Goal: Find specific page/section: Find specific page/section

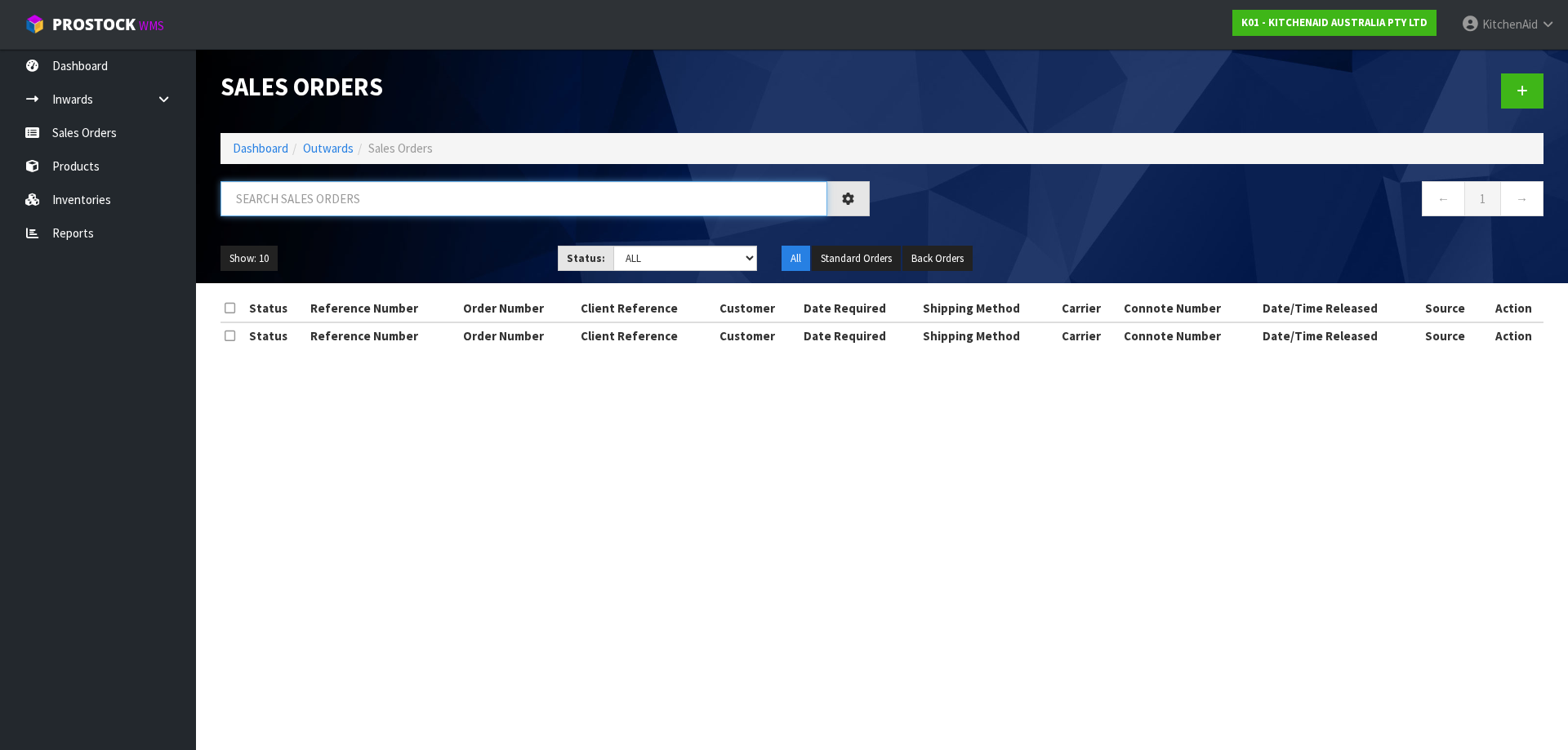
click at [352, 194] on input "text" at bounding box center [523, 198] width 606 height 35
paste input "12835"
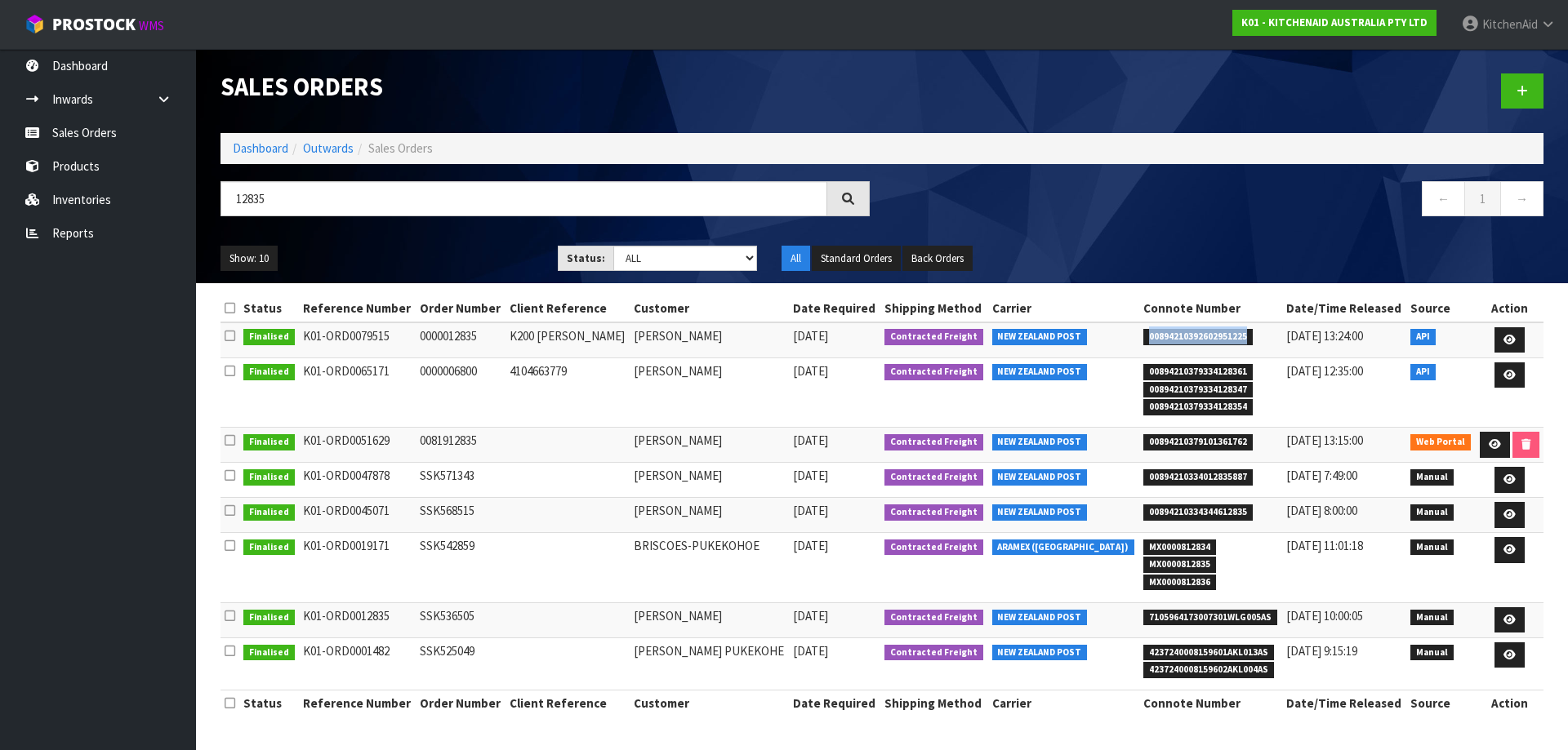
drag, startPoint x: 1260, startPoint y: 340, endPoint x: 1124, endPoint y: 336, distance: 136.1
click at [1124, 336] on tr "Finalised K01-ORD0079515 0000012835 K200 [PERSON_NAME] [PERSON_NAME] [DATE] Con…" at bounding box center [881, 339] width 1322 height 35
copy tr "00894210392602951225"
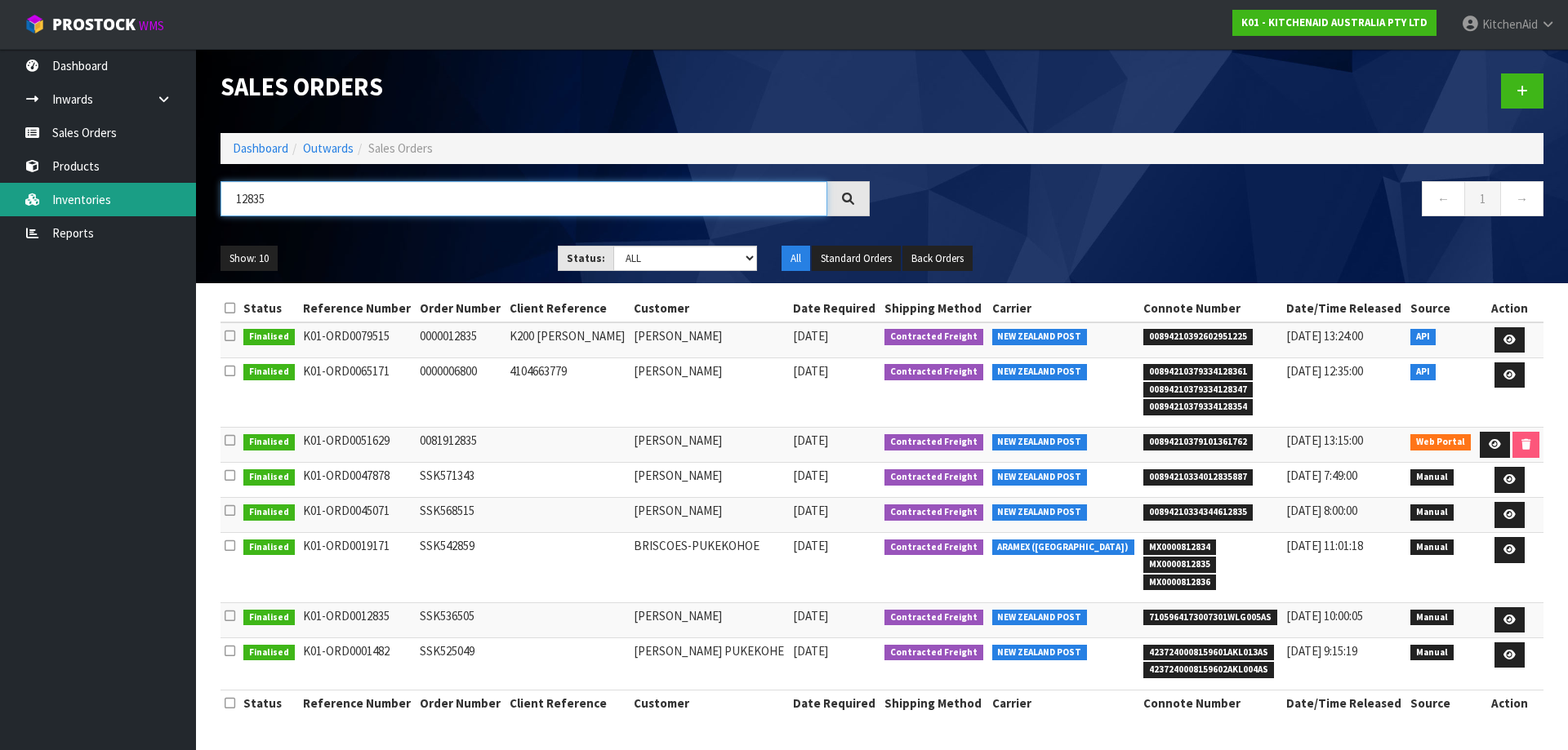
paste input "8"
drag, startPoint x: 222, startPoint y: 202, endPoint x: 84, endPoint y: 202, distance: 138.0
click at [88, 198] on body "Toggle navigation ProStock WMS K01 - KITCHENAID AUSTRALIA PTY LTD [GEOGRAPHIC_D…" at bounding box center [784, 375] width 1568 height 750
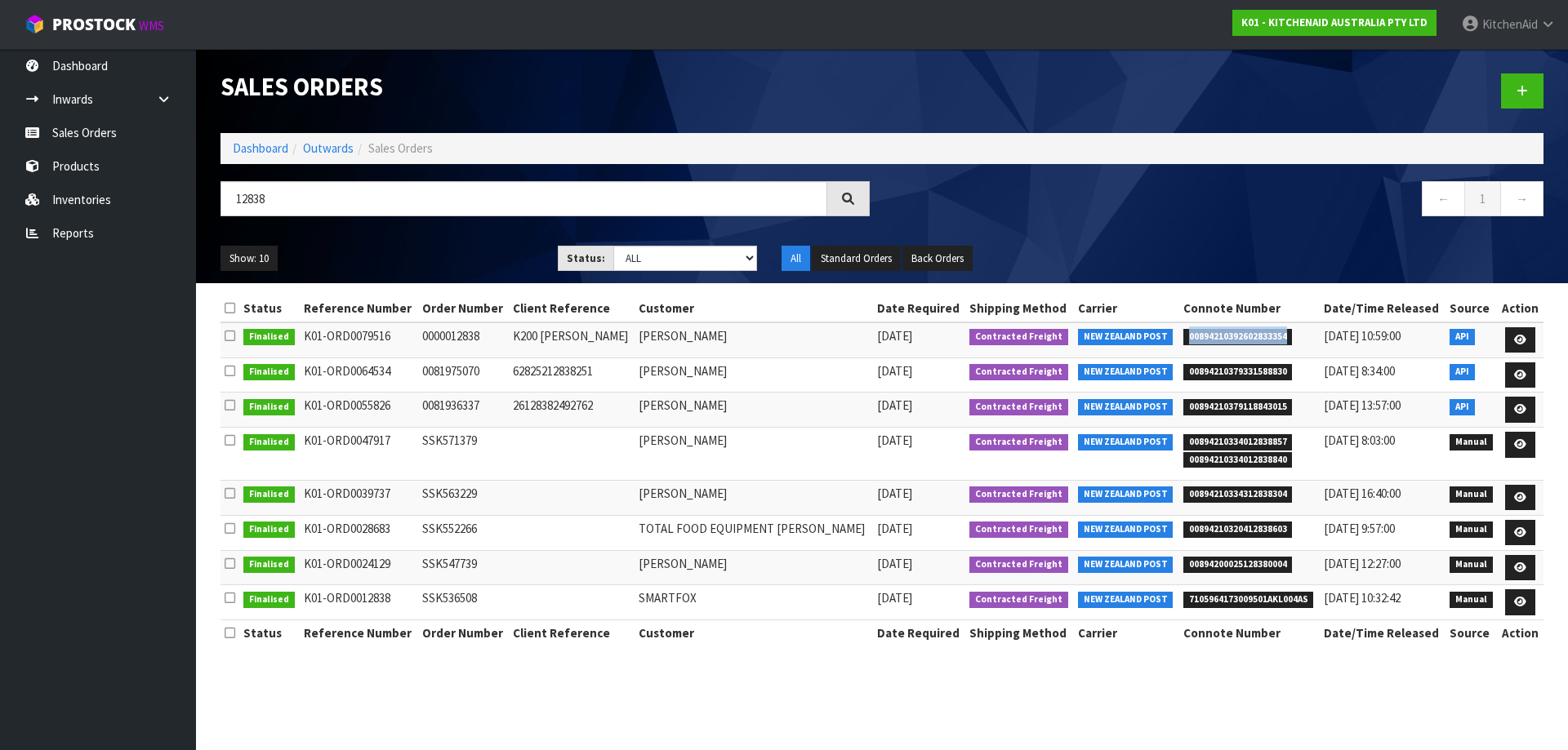
drag, startPoint x: 1272, startPoint y: 342, endPoint x: 1163, endPoint y: 342, distance: 109.0
click at [1184, 342] on li "00894210392602833354" at bounding box center [1250, 336] width 133 height 17
copy span "00894210392602833354"
drag, startPoint x: 332, startPoint y: 202, endPoint x: -151, endPoint y: 169, distance: 484.1
click at [0, 169] on html "Toggle navigation ProStock WMS K01 - KITCHENAID AUSTRALIA PTY LTD [GEOGRAPHIC_D…" at bounding box center [784, 375] width 1568 height 750
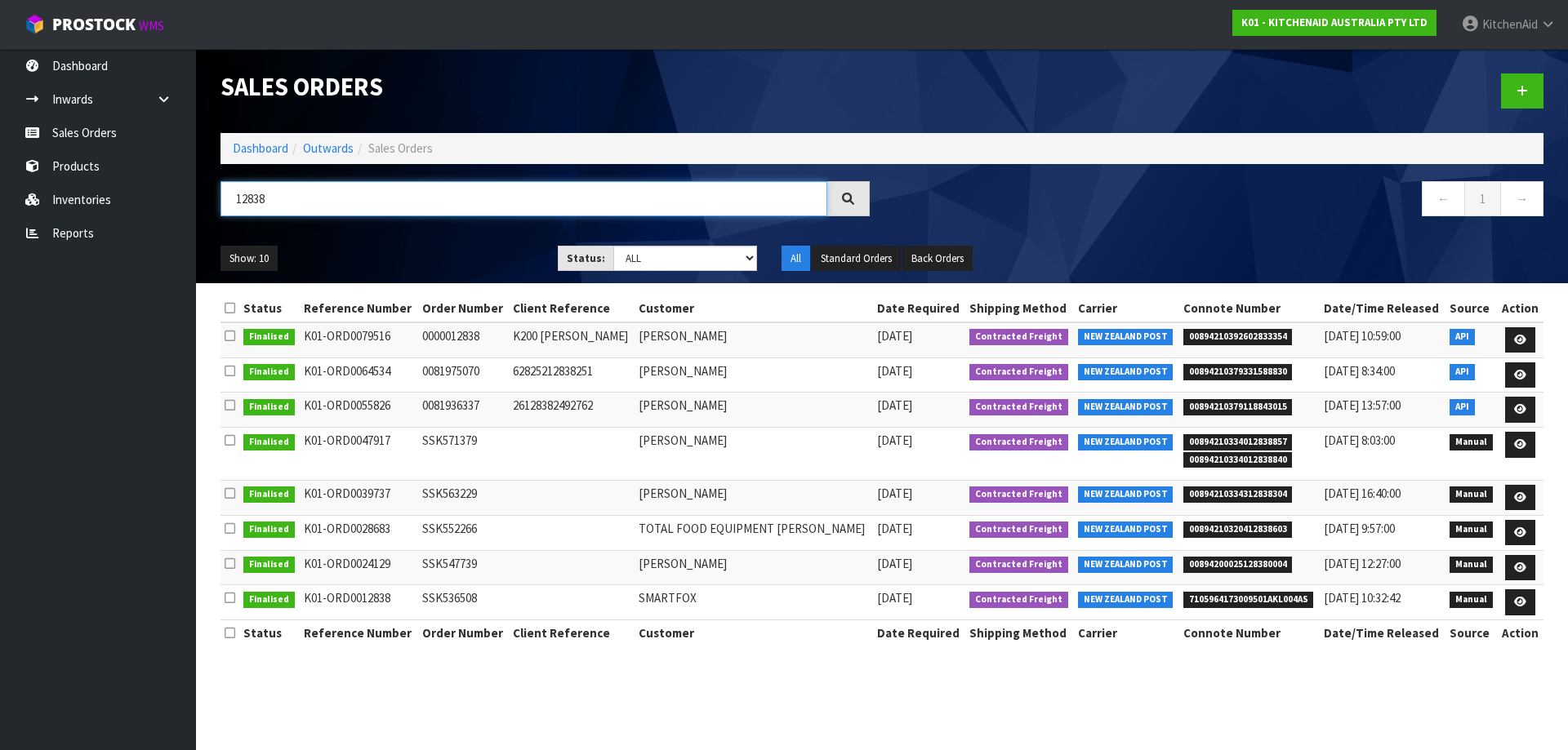
paste input "5KMT2109APL"
type input "5KMT2109APL"
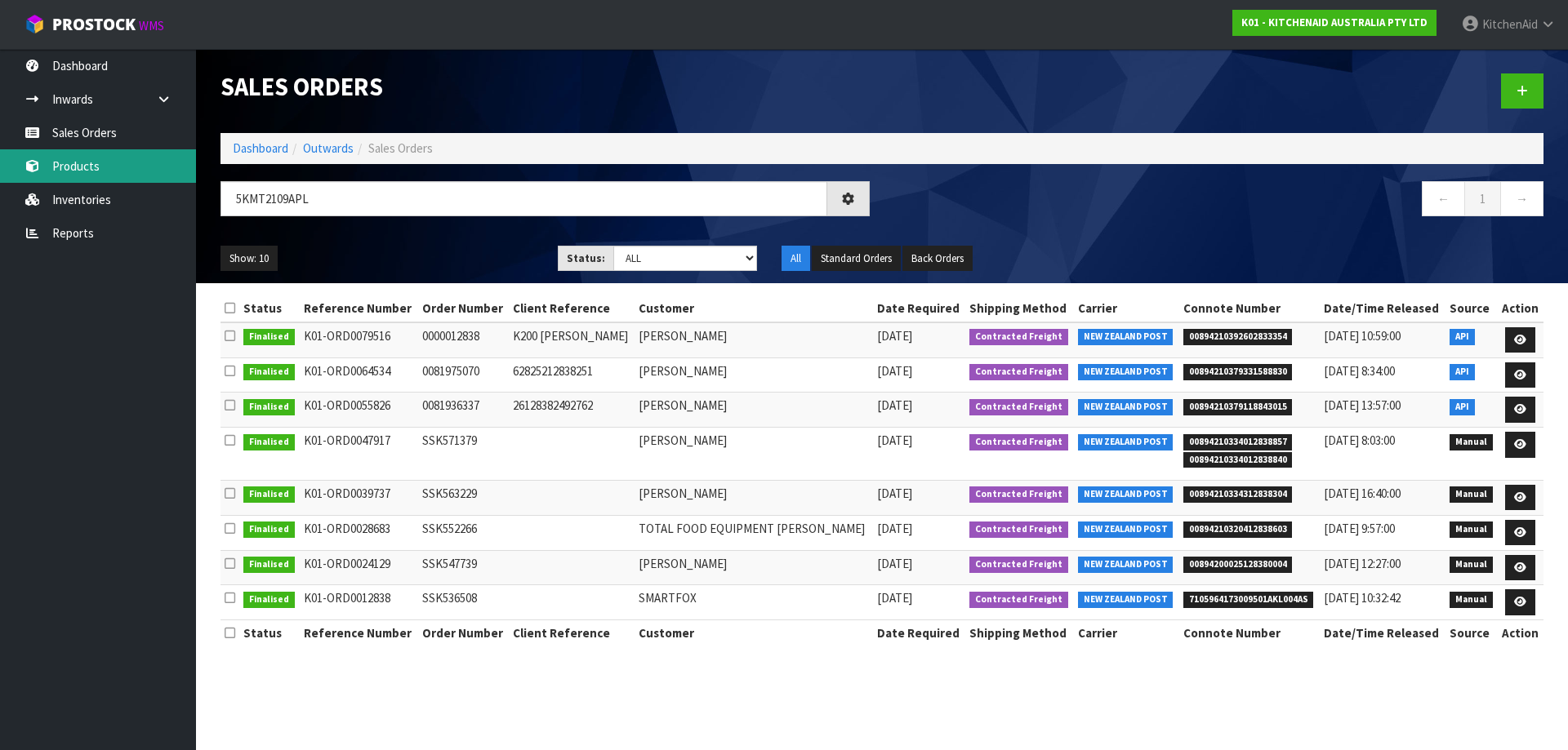
click at [109, 165] on link "Products" at bounding box center [97, 165] width 196 height 33
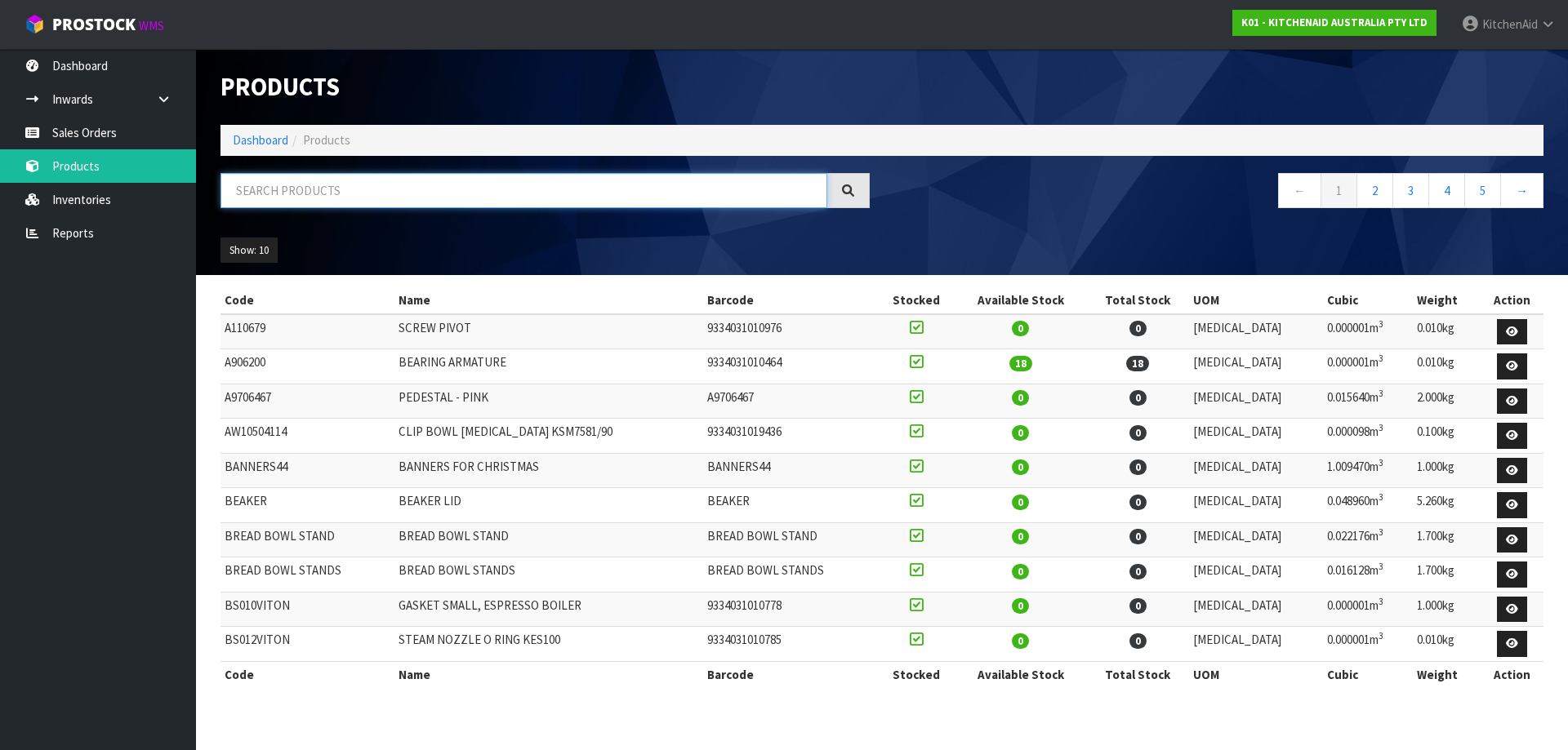
click at [387, 190] on input "text" at bounding box center [523, 190] width 606 height 35
paste input "5KMT2109APL"
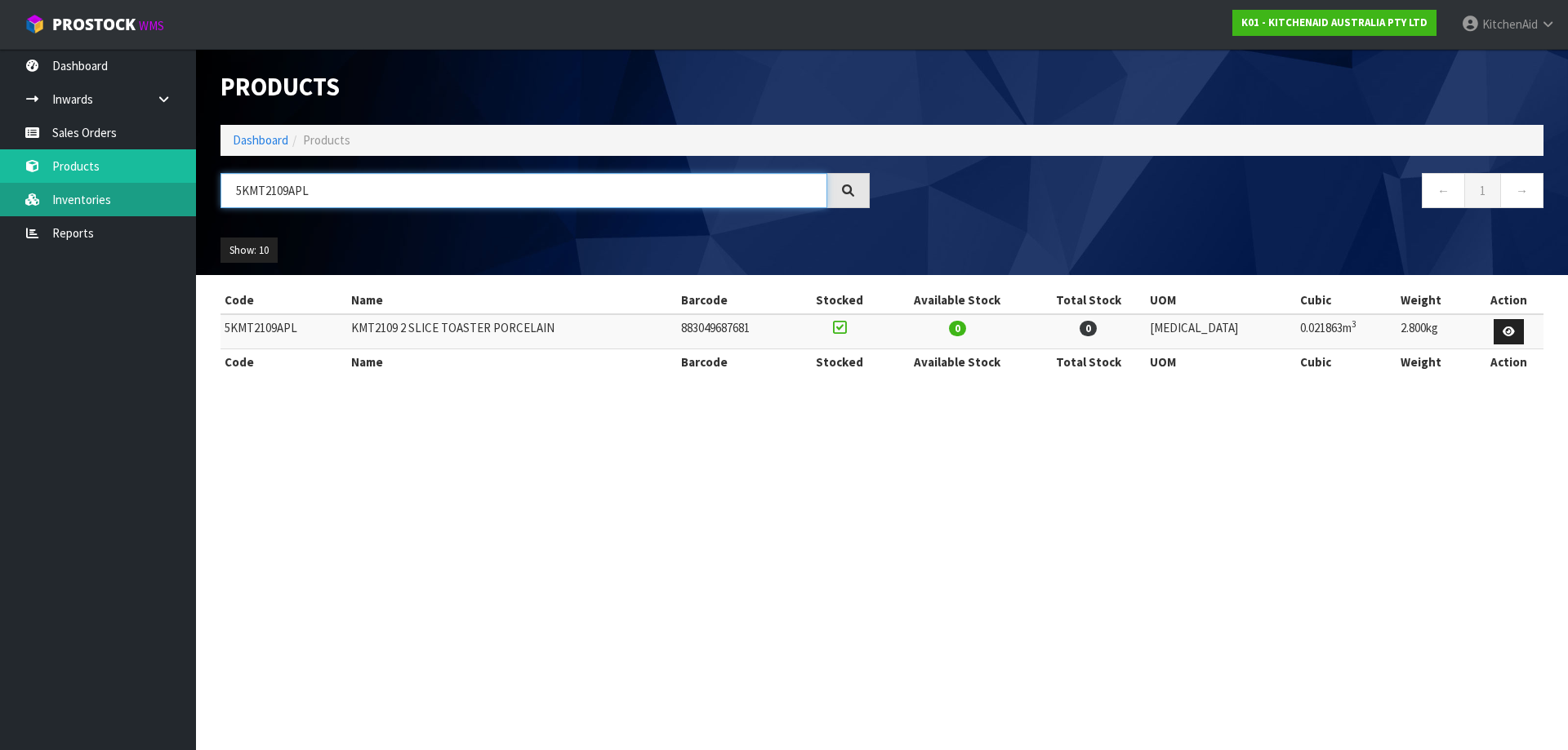
drag, startPoint x: 352, startPoint y: 189, endPoint x: 89, endPoint y: 186, distance: 263.0
click at [98, 186] on body "Toggle navigation ProStock WMS K01 - KITCHENAID AUSTRALIA PTY LTD [GEOGRAPHIC_D…" at bounding box center [784, 375] width 1568 height 750
paste input "EK1701ABM"
type input "5KEK1701ABM"
